Goal: Transaction & Acquisition: Purchase product/service

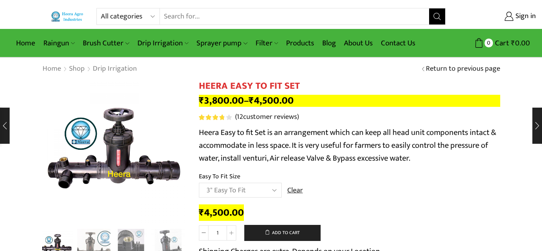
select select "3" Easy To Fit"
click at [120, 15] on select "All categories Accessories Air Release Valve Brush Cutter Domestic Use Drip Irr…" at bounding box center [130, 16] width 59 height 16
select select "accessories"
click at [101, 8] on select "All categories Accessories Air Release Valve Brush Cutter Domestic Use Drip Irr…" at bounding box center [130, 16] width 59 height 16
click at [437, 20] on icon "Search button" at bounding box center [436, 16] width 7 height 7
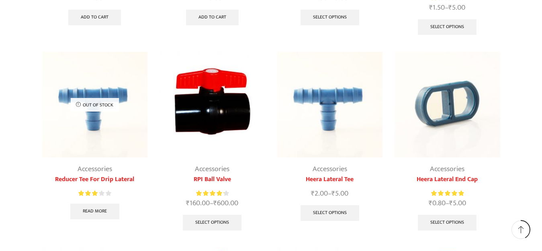
scroll to position [281, 0]
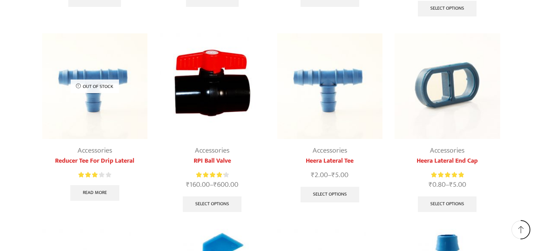
click at [223, 99] on img at bounding box center [212, 86] width 106 height 106
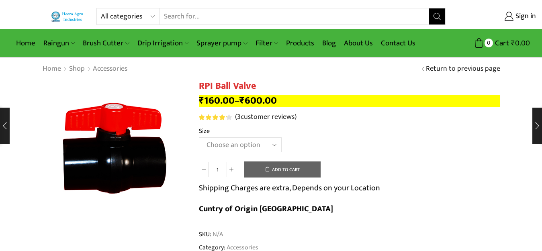
click at [225, 143] on select "Choose an option 2" Ball Valve 2.5" Ball Valve 3" Ball Valve 4" Ball Valve" at bounding box center [240, 144] width 83 height 15
click at [199, 137] on select "Choose an option 2" Ball Valve 2.5" Ball Valve 3" Ball Valve 4" Ball Valve" at bounding box center [240, 144] width 83 height 15
select select "3" Ball Valve"
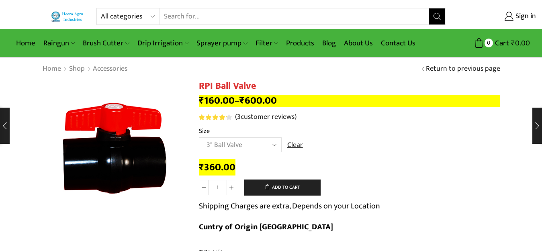
click at [121, 14] on select "All categories Accessories Air Release Valve Brush Cutter Domestic Use Drip Irr…" at bounding box center [130, 16] width 59 height 16
select select "accessories"
click at [101, 8] on select "All categories Accessories Air Release Valve Brush Cutter Domestic Use Drip Irr…" at bounding box center [130, 16] width 59 height 16
click at [432, 14] on button "Search" at bounding box center [437, 16] width 16 height 16
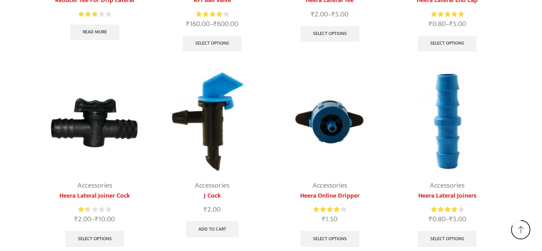
scroll to position [562, 0]
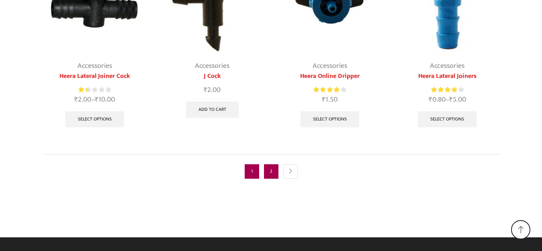
click at [271, 170] on link "2" at bounding box center [271, 171] width 14 height 14
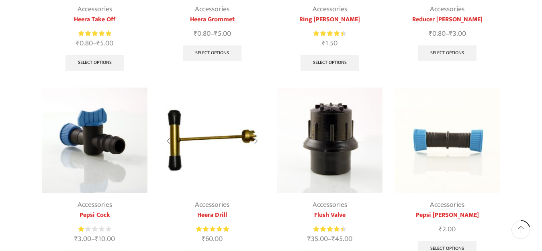
scroll to position [241, 0]
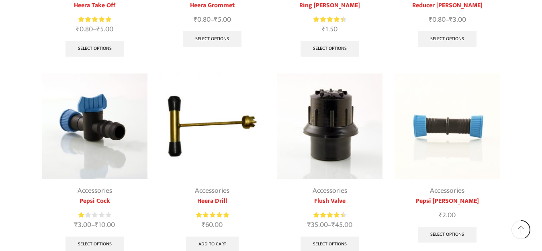
click at [324, 116] on img at bounding box center [330, 127] width 106 height 106
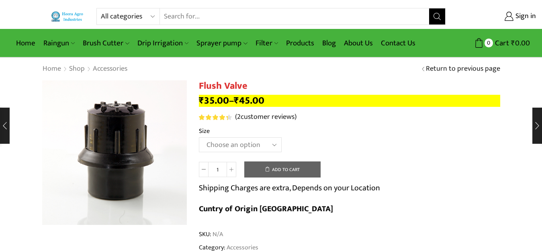
click at [236, 143] on select "Choose an option 2 Inch 2.5 Inch" at bounding box center [240, 144] width 83 height 15
